Goal: Information Seeking & Learning: Learn about a topic

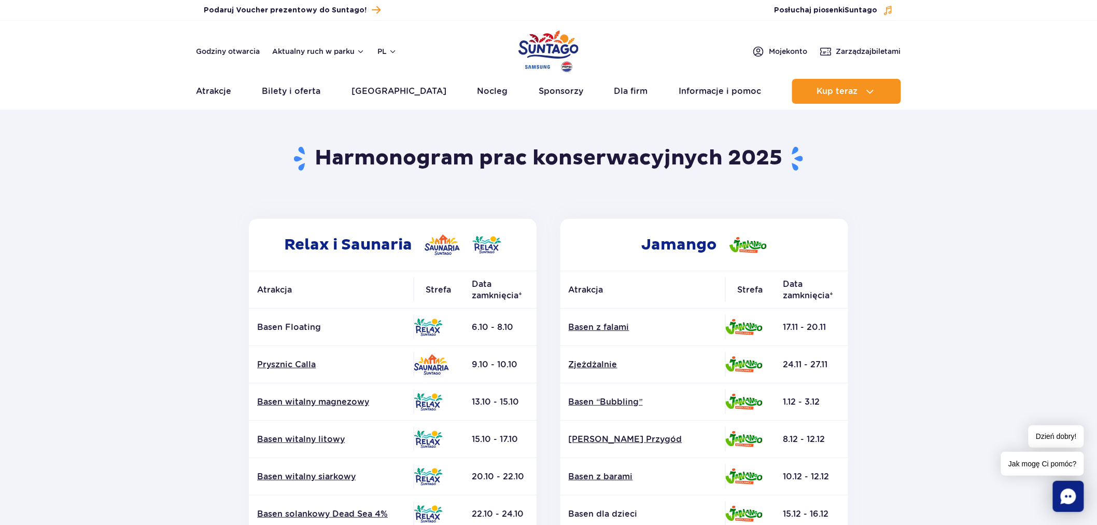
click at [560, 45] on img "Park of Poland" at bounding box center [548, 51] width 60 height 48
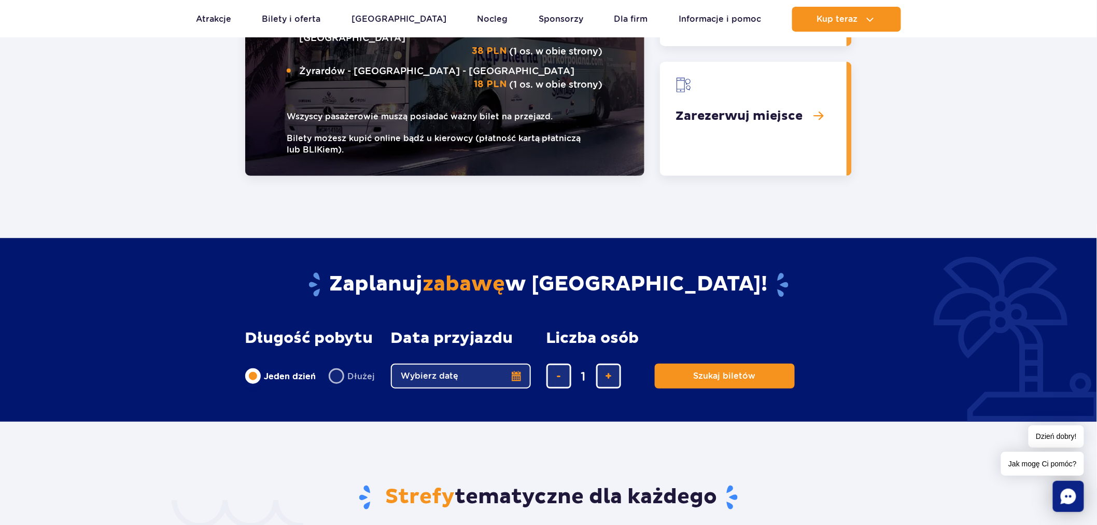
scroll to position [1546, 0]
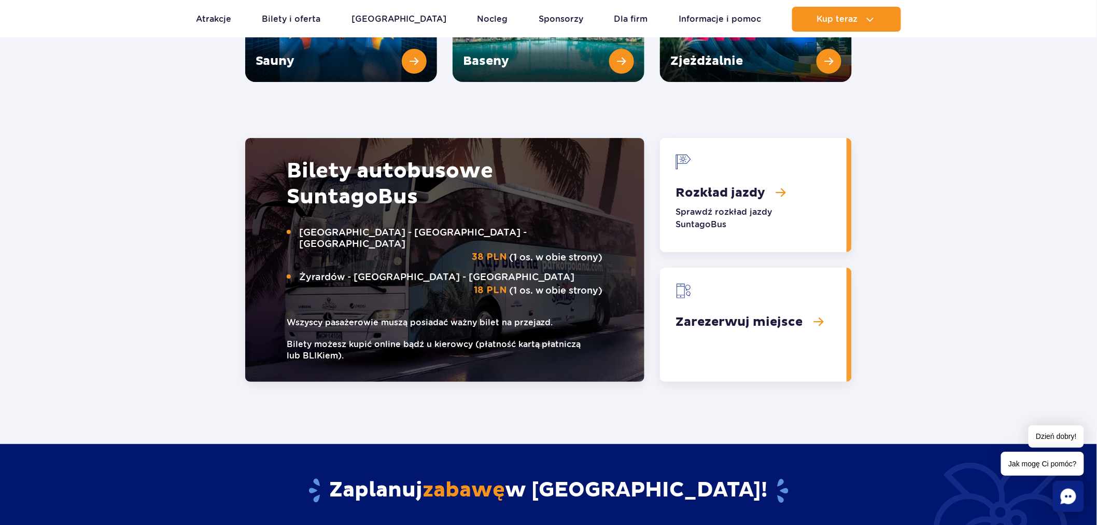
click at [738, 174] on link "Rozkład jazdy" at bounding box center [753, 195] width 187 height 114
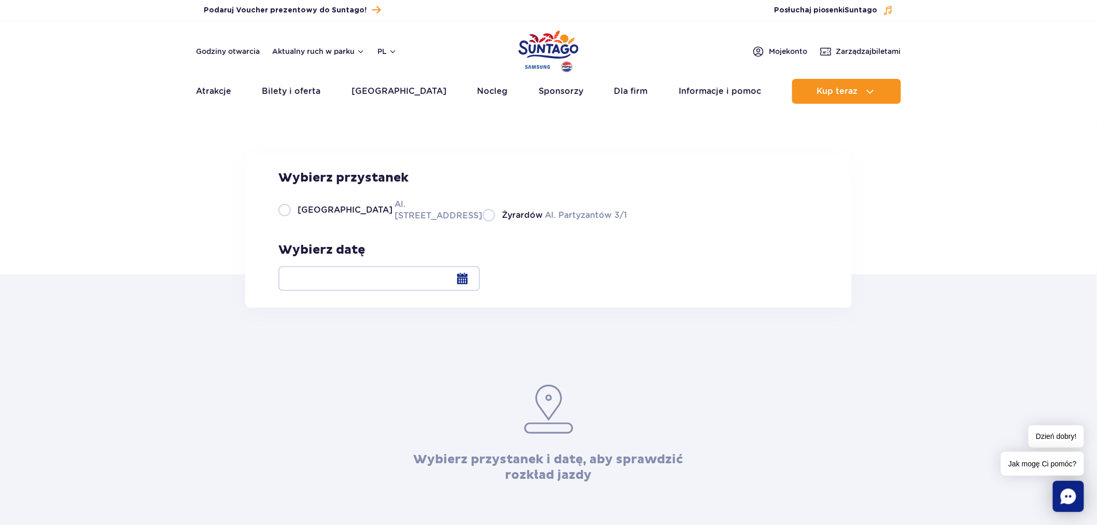
click at [339, 216] on span "Warszawa" at bounding box center [345, 209] width 95 height 11
click at [290, 221] on input "Warszawa Al. Jerozolimskie 56" at bounding box center [283, 220] width 11 height 2
radio input "true"
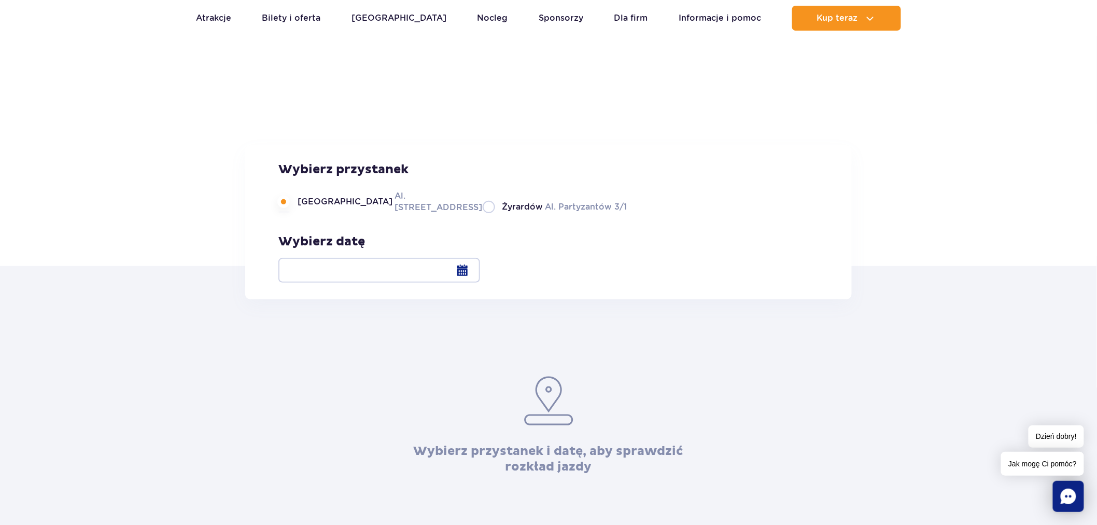
scroll to position [19, 0]
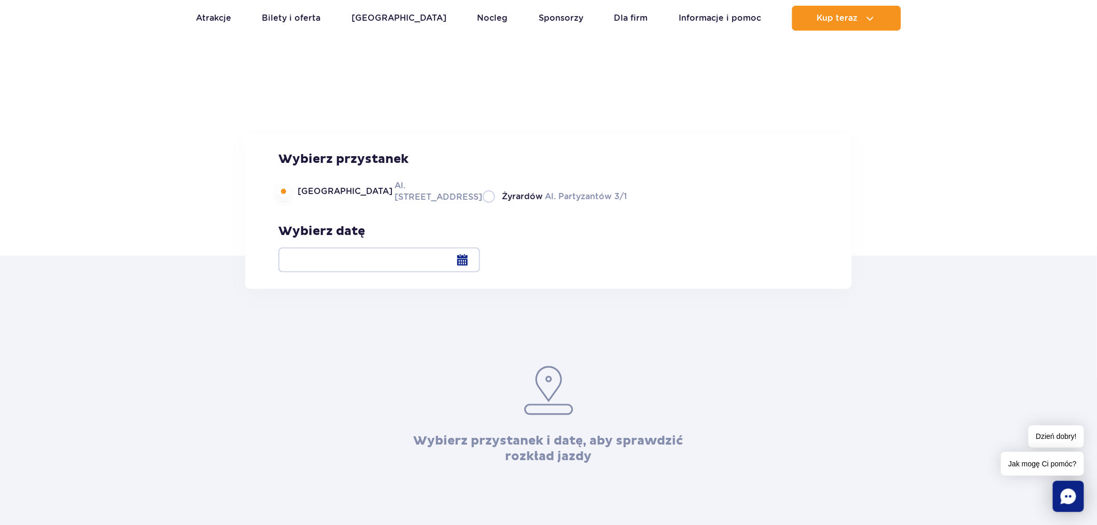
click at [480, 256] on div at bounding box center [379, 259] width 202 height 25
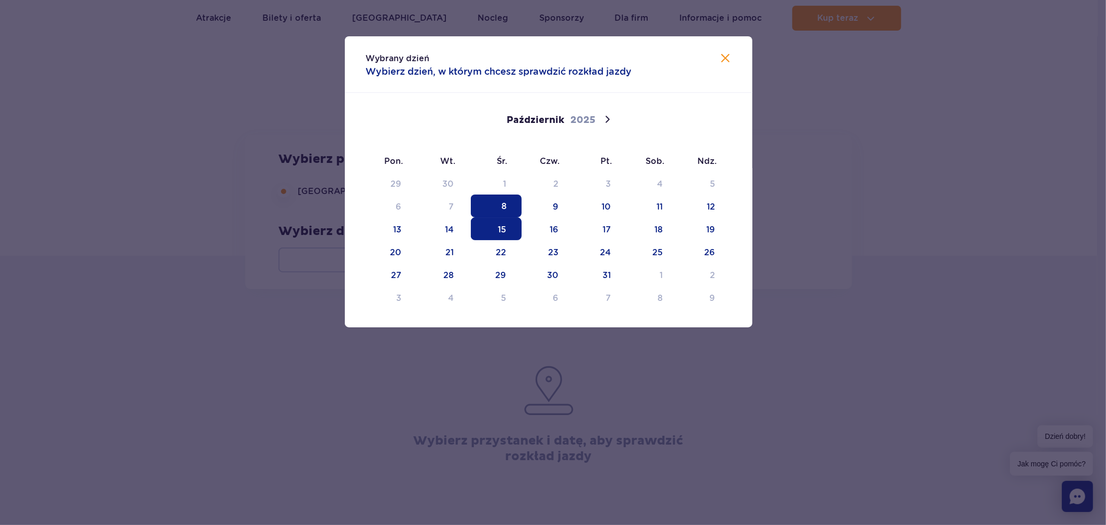
click at [493, 226] on span "15" at bounding box center [496, 228] width 51 height 23
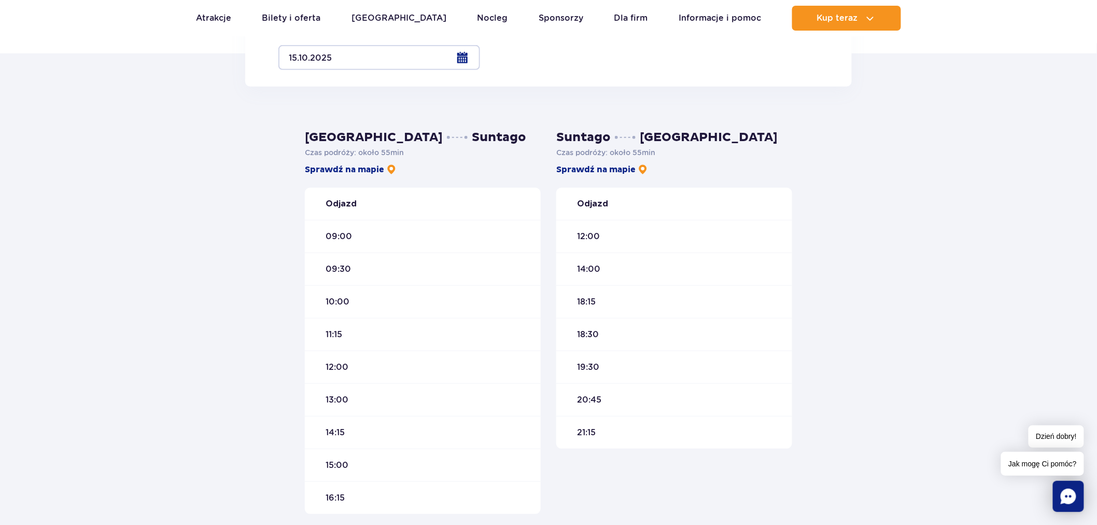
scroll to position [202, 0]
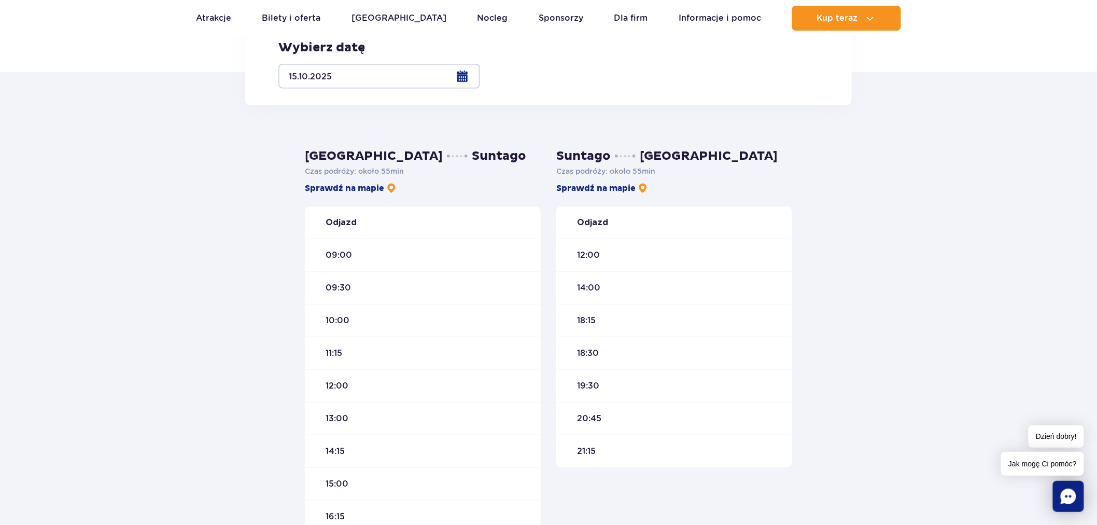
click at [483, 19] on label "Żyrardów Al. Partyzantów 3/1" at bounding box center [555, 12] width 144 height 13
click at [483, 19] on input "Żyrardów Al. Partyzantów 3/1" at bounding box center [488, 18] width 11 height 2
radio input "true"
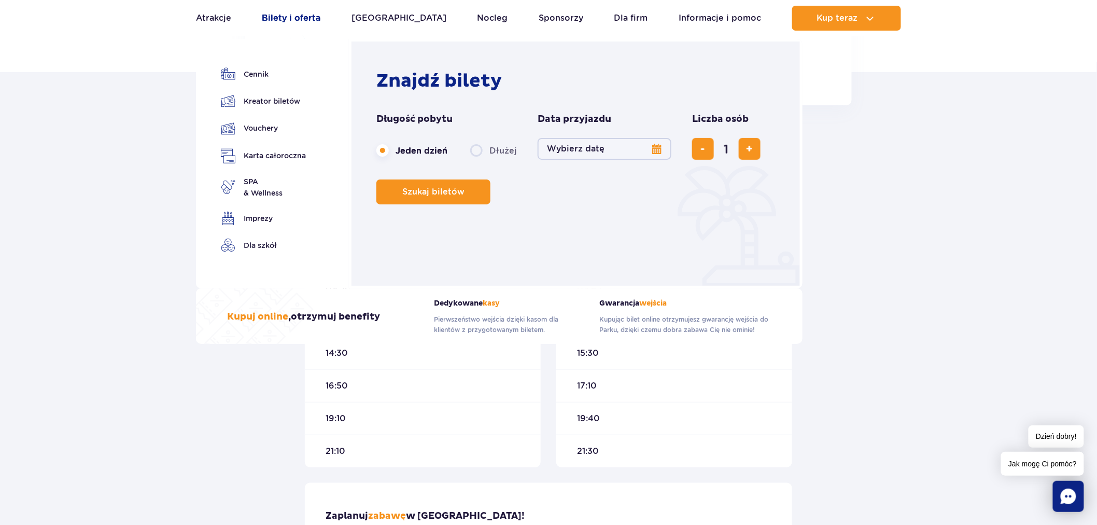
click at [288, 17] on link "Bilety i oferta" at bounding box center [291, 18] width 59 height 25
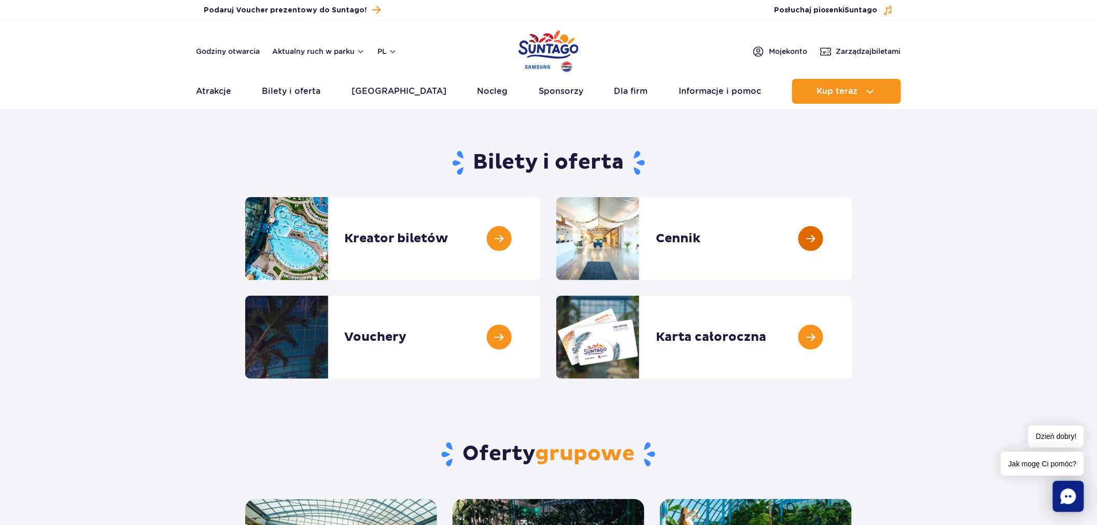
click at [852, 250] on link at bounding box center [852, 238] width 0 height 83
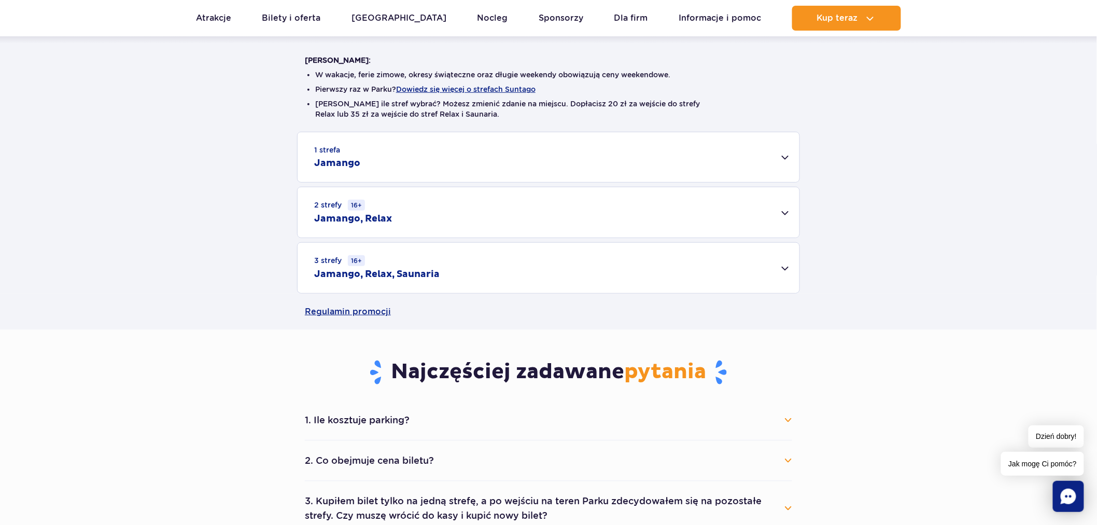
scroll to position [276, 0]
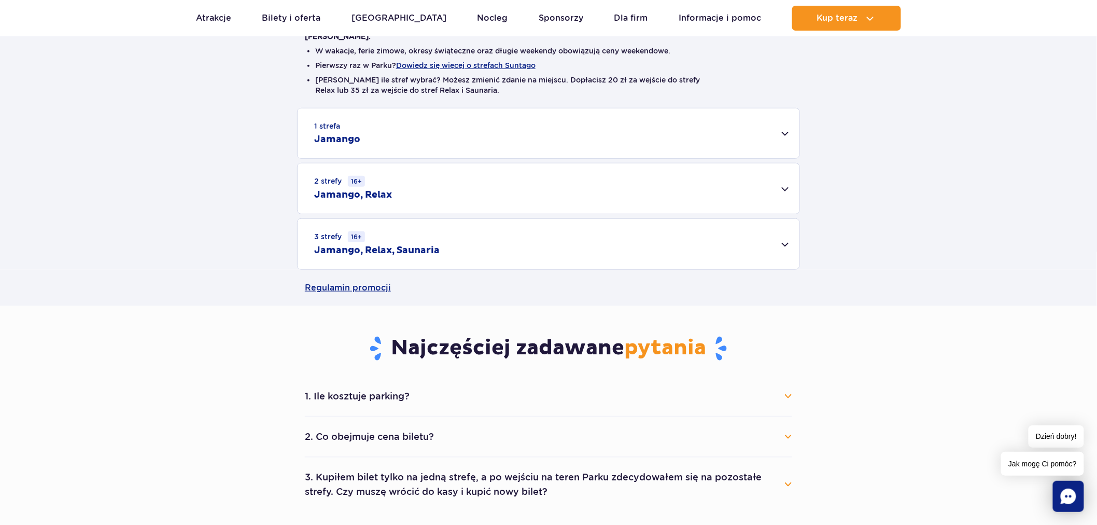
click at [644, 142] on div "1 strefa Jamango" at bounding box center [549, 133] width 502 height 50
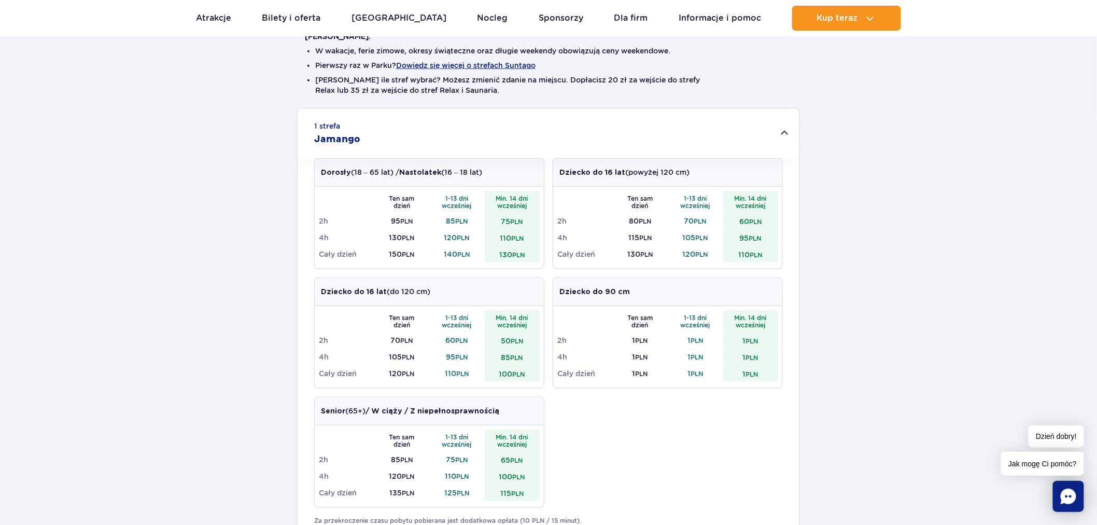
click at [651, 448] on div "Dorosły (18 – 65 lat) / Nastolatek (16 – 18 lat) Ten sam dzień 1-13 dni wcześni…" at bounding box center [548, 337] width 469 height 358
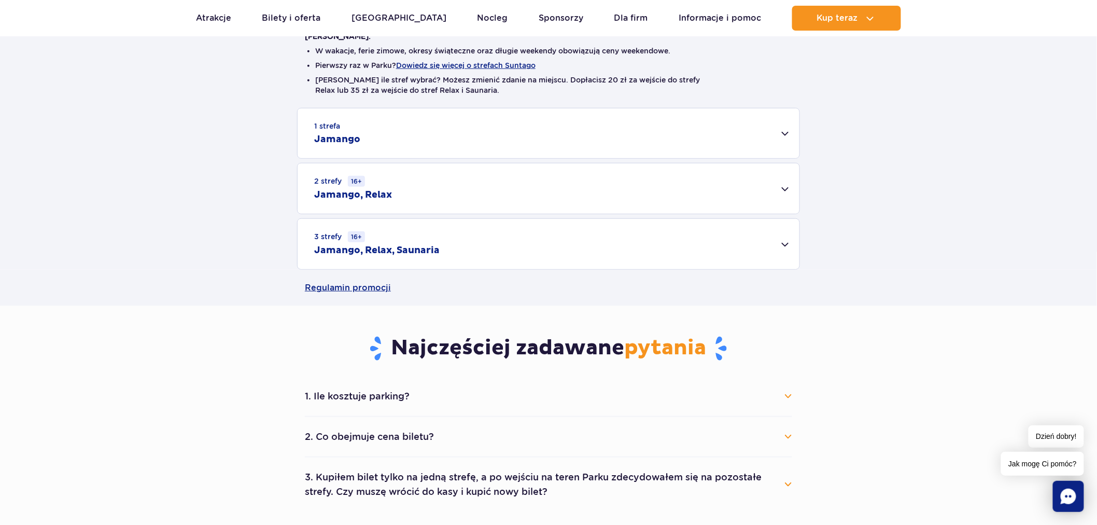
click at [558, 246] on div "3 strefy 16+ Jamango, Relax, Saunaria" at bounding box center [549, 244] width 502 height 50
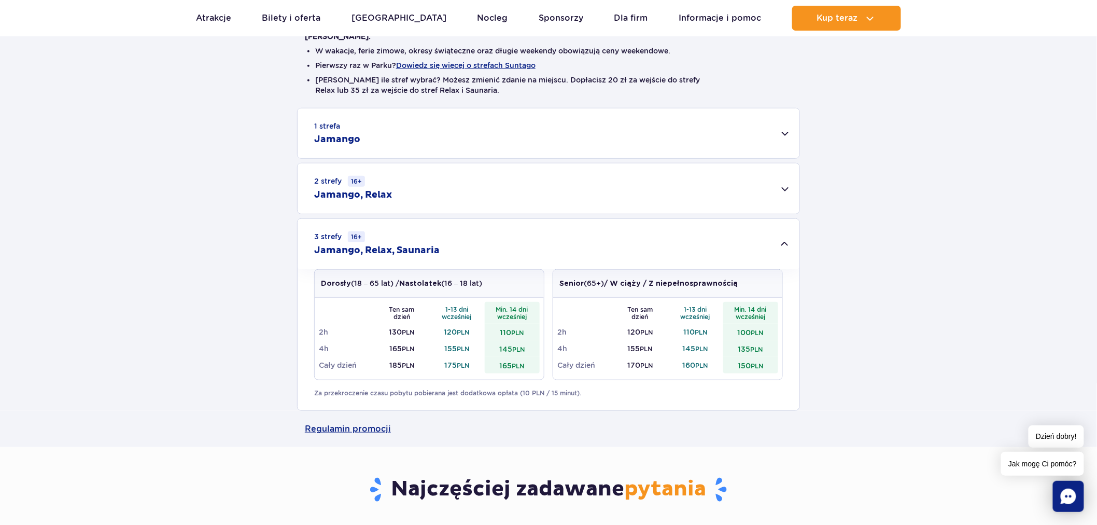
click at [558, 246] on div "3 strefy 16+ Jamango, Relax, Saunaria" at bounding box center [549, 244] width 502 height 50
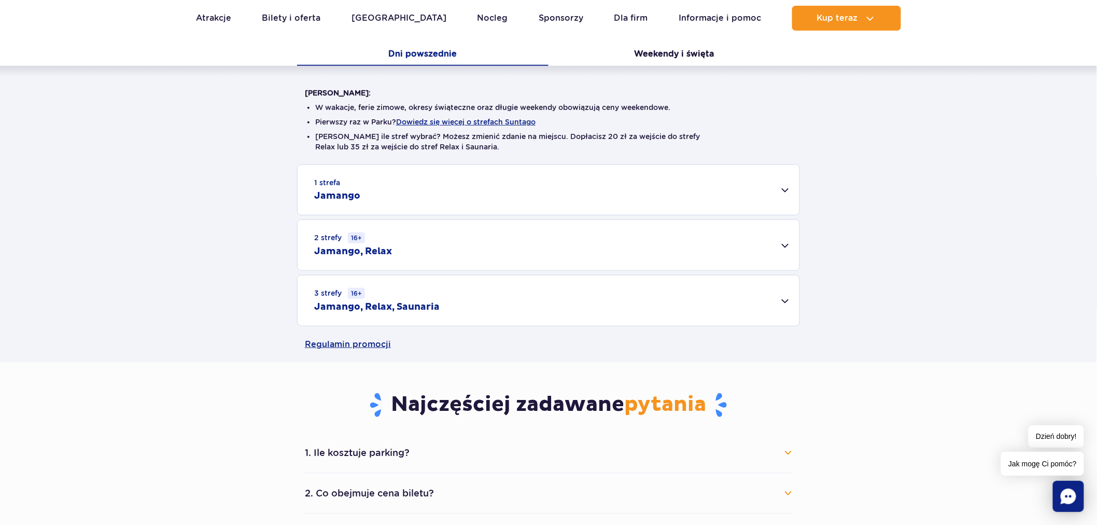
scroll to position [208, 0]
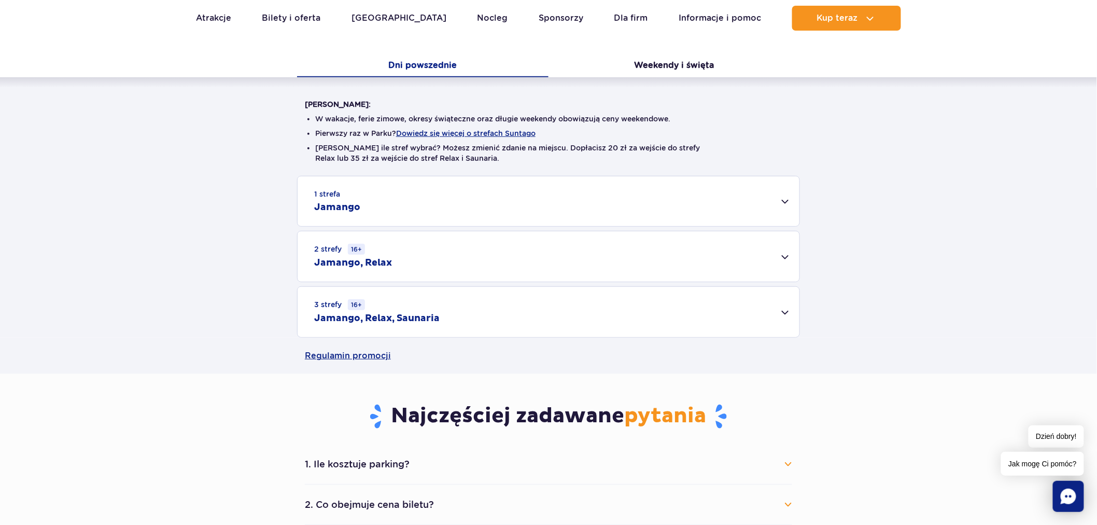
click at [427, 203] on div "1 strefa Jamango" at bounding box center [549, 201] width 502 height 50
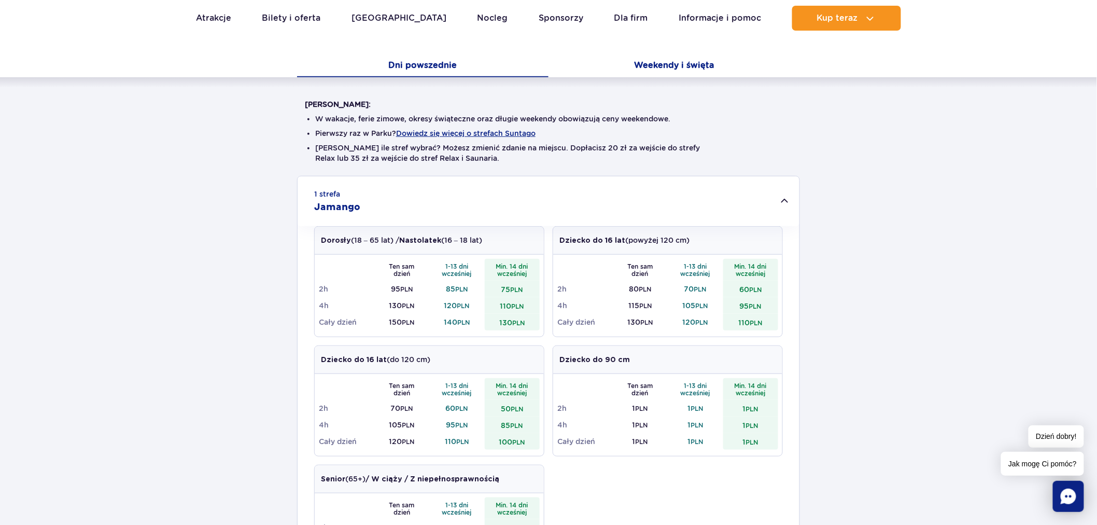
click at [680, 67] on button "Weekendy i święta" at bounding box center [673, 66] width 251 height 22
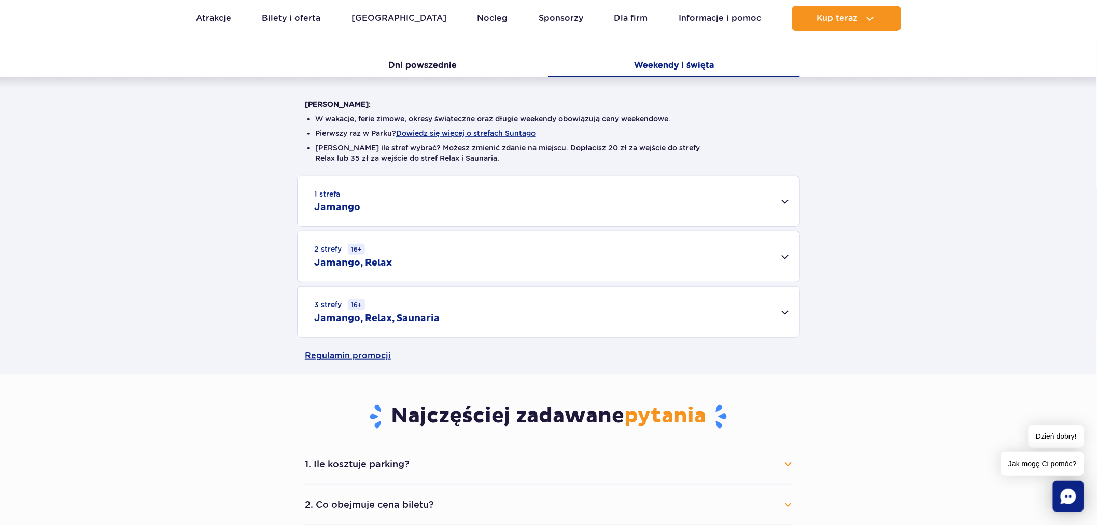
click at [652, 208] on div "1 strefa Jamango" at bounding box center [549, 201] width 502 height 50
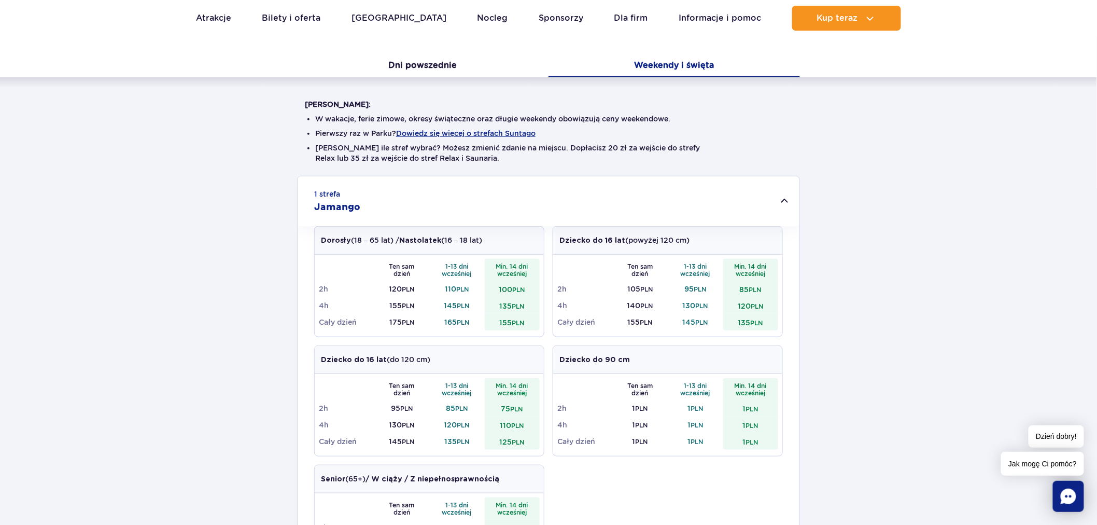
click at [653, 203] on div "1 strefa Jamango" at bounding box center [549, 201] width 502 height 50
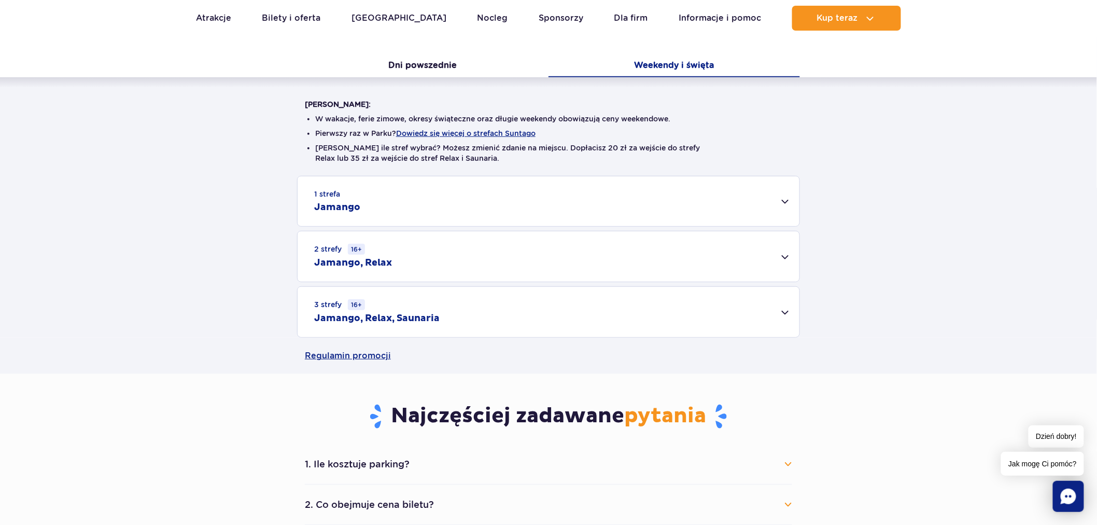
click at [498, 252] on div "2 strefy 16+ Jamango, Relax" at bounding box center [549, 256] width 502 height 50
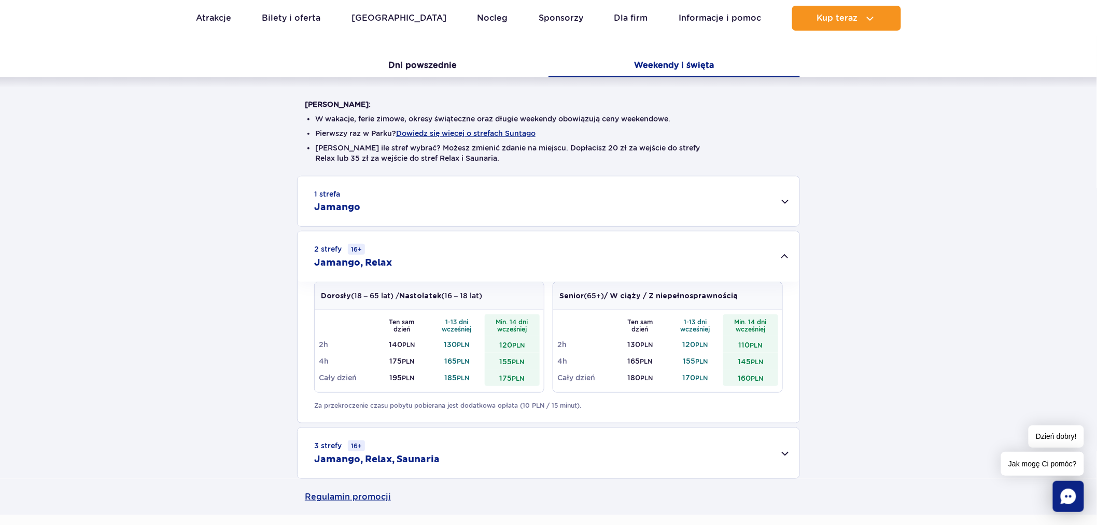
click at [504, 262] on div "2 strefy 16+ Jamango, Relax" at bounding box center [549, 256] width 502 height 50
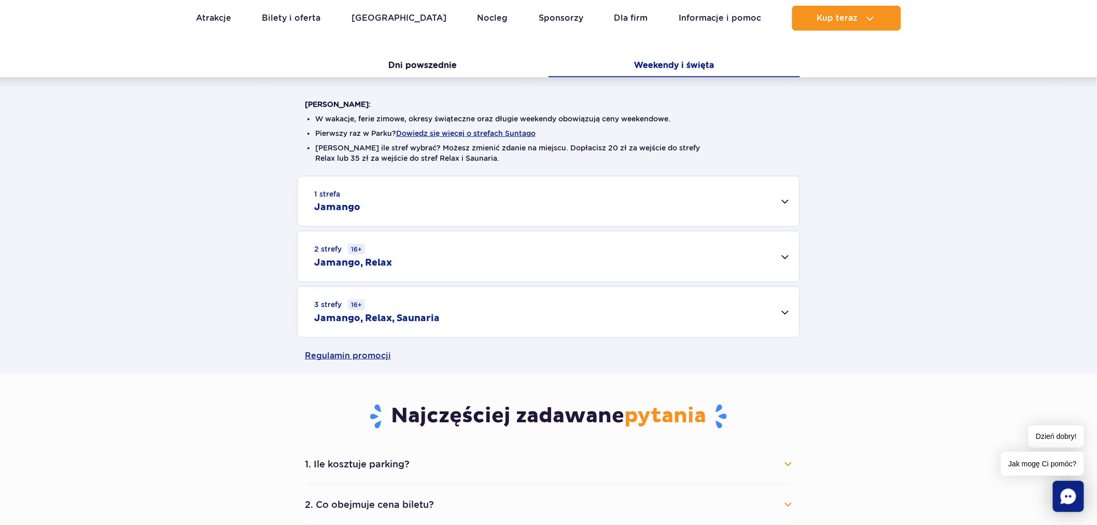
click at [493, 325] on div "3 strefy 16+ Jamango, Relax, Saunaria" at bounding box center [549, 312] width 502 height 50
